Goal: Navigation & Orientation: Understand site structure

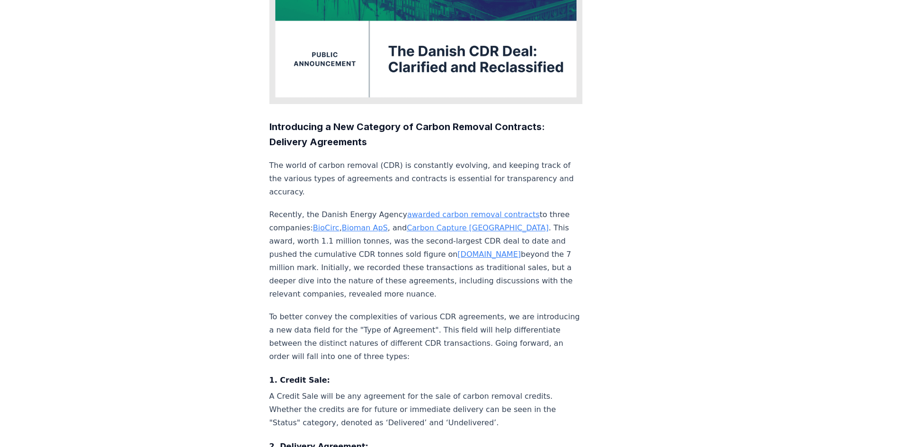
scroll to position [237, 0]
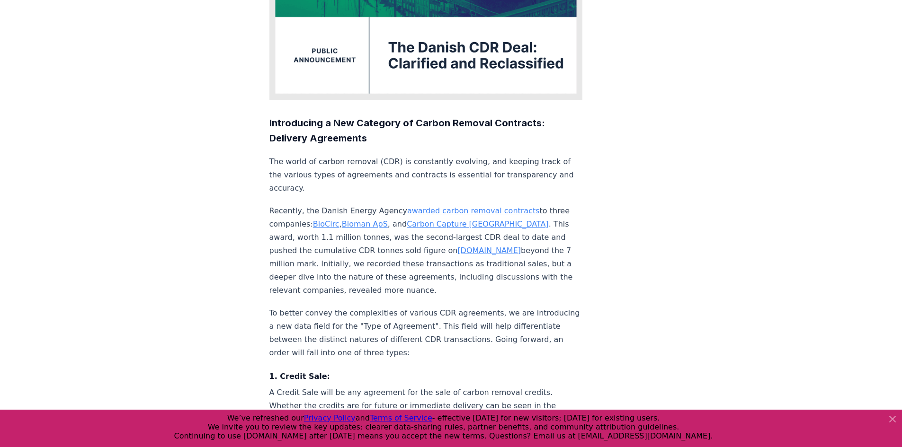
click at [457, 246] on link "[DOMAIN_NAME]" at bounding box center [488, 250] width 63 height 9
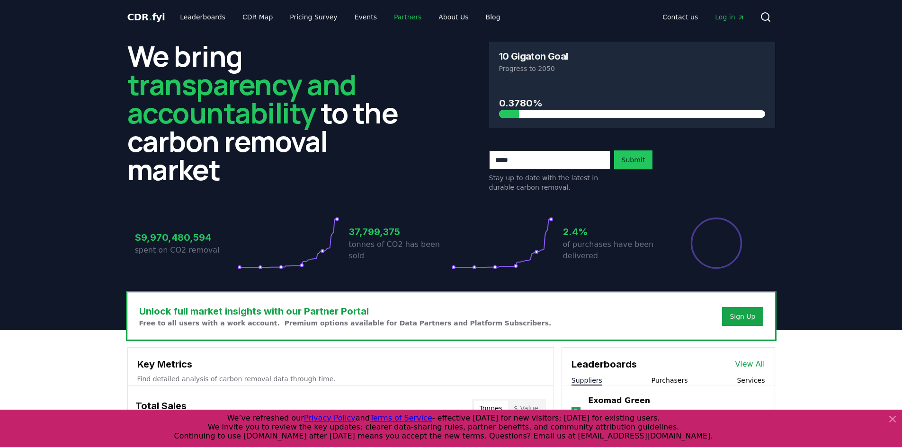
click at [396, 13] on link "Partners" at bounding box center [407, 17] width 43 height 17
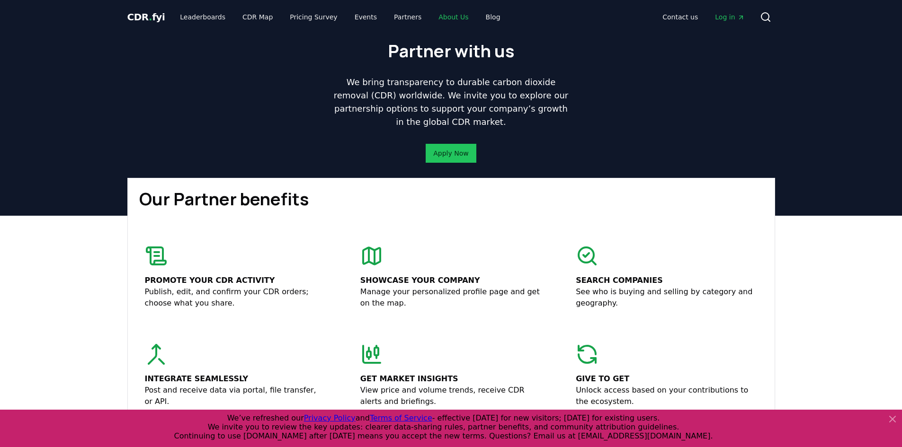
click at [443, 14] on link "About Us" at bounding box center [453, 17] width 45 height 17
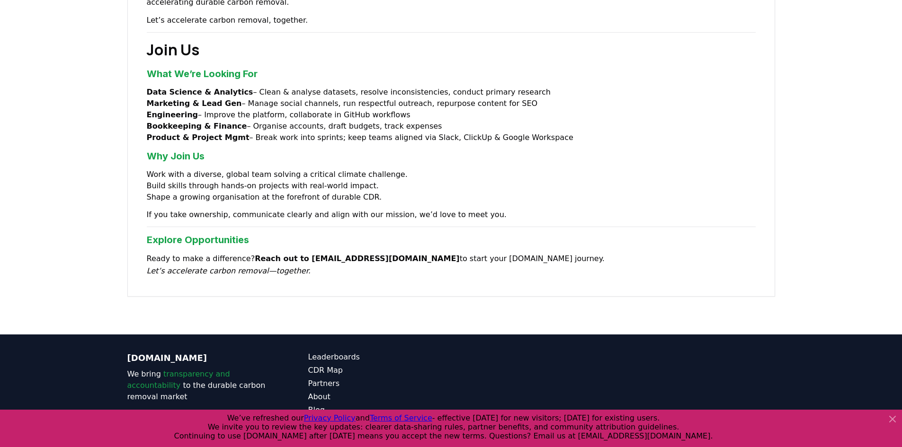
scroll to position [723, 0]
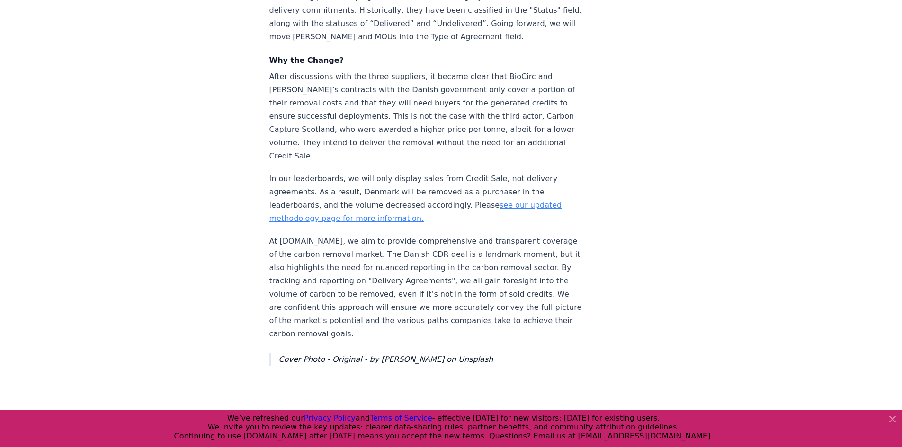
scroll to position [947, 0]
